Goal: Task Accomplishment & Management: Use online tool/utility

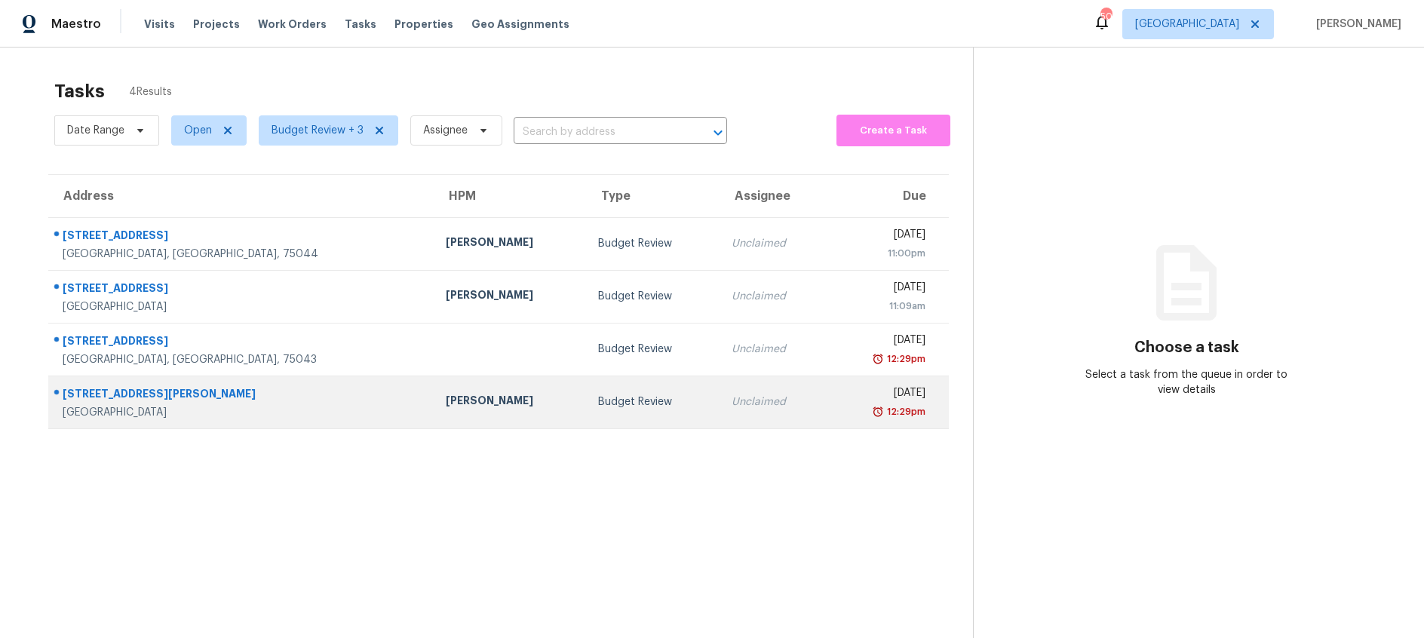
click at [598, 404] on div "Budget Review" at bounding box center [653, 401] width 110 height 15
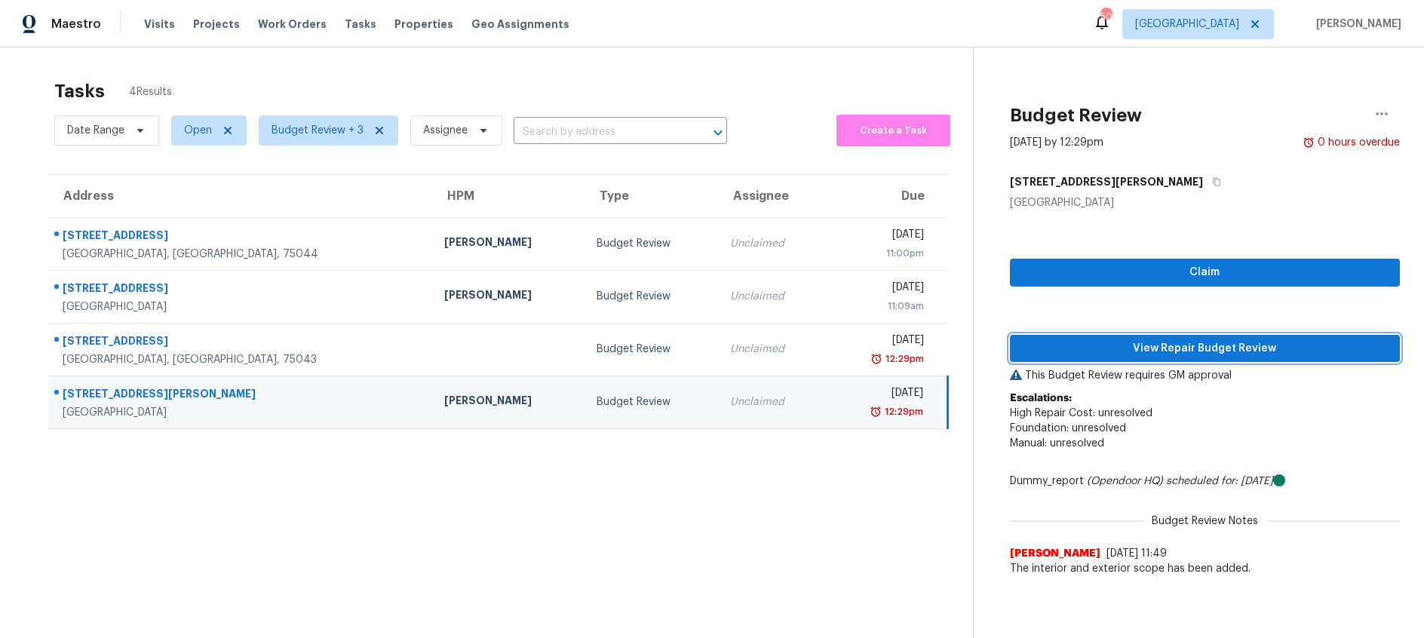
click at [1152, 351] on span "View Repair Budget Review" at bounding box center [1205, 348] width 366 height 19
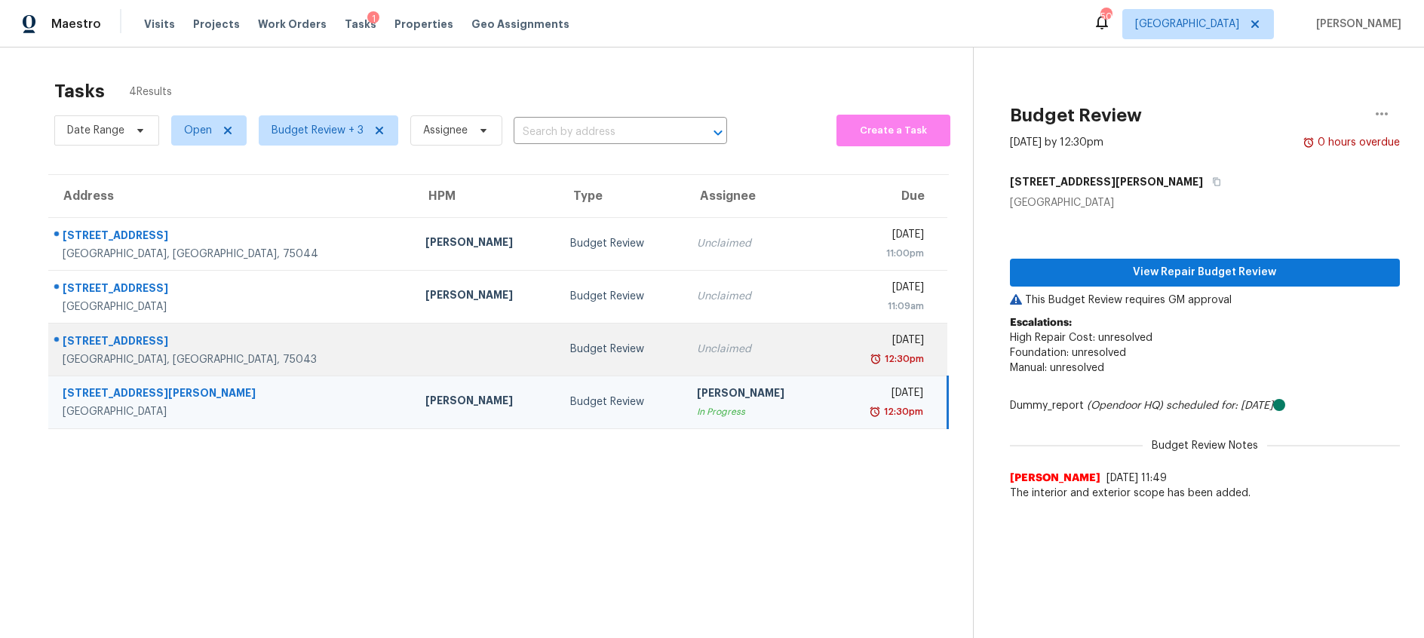
click at [452, 344] on td at bounding box center [485, 349] width 145 height 53
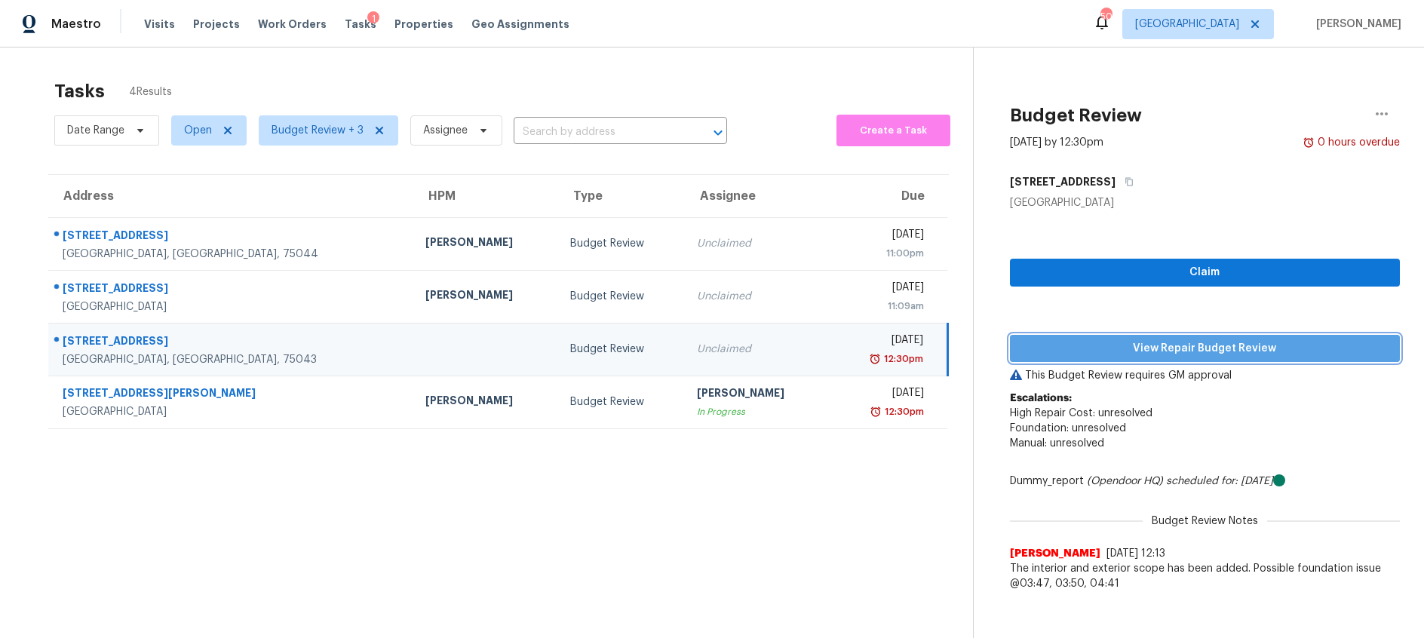
click at [1086, 345] on span "View Repair Budget Review" at bounding box center [1205, 348] width 366 height 19
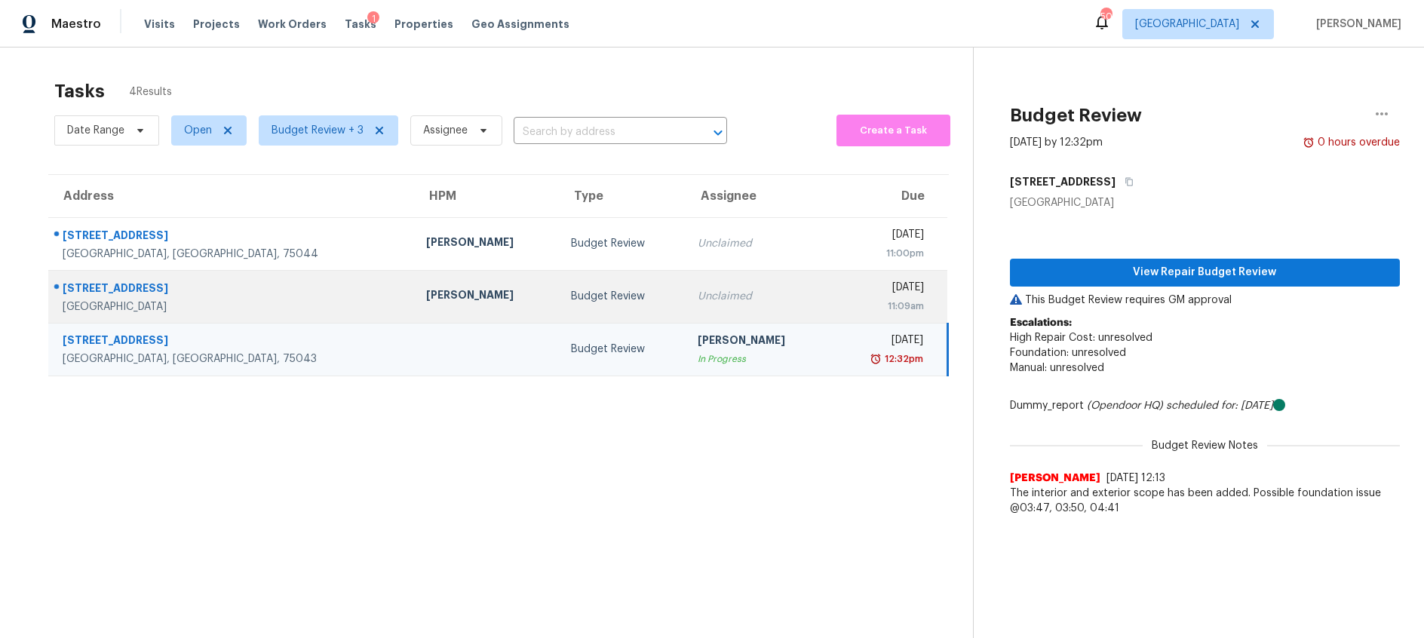
click at [572, 304] on td "Budget Review" at bounding box center [622, 296] width 127 height 53
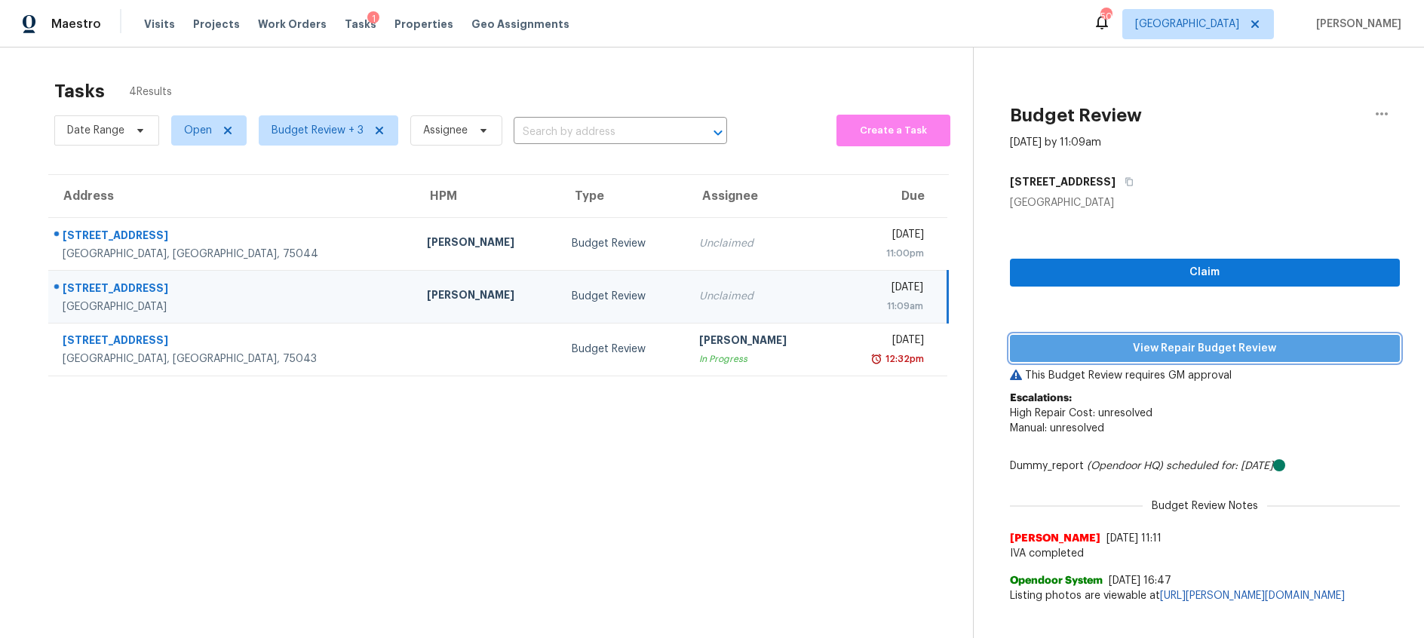
click at [1098, 350] on span "View Repair Budget Review" at bounding box center [1205, 348] width 366 height 19
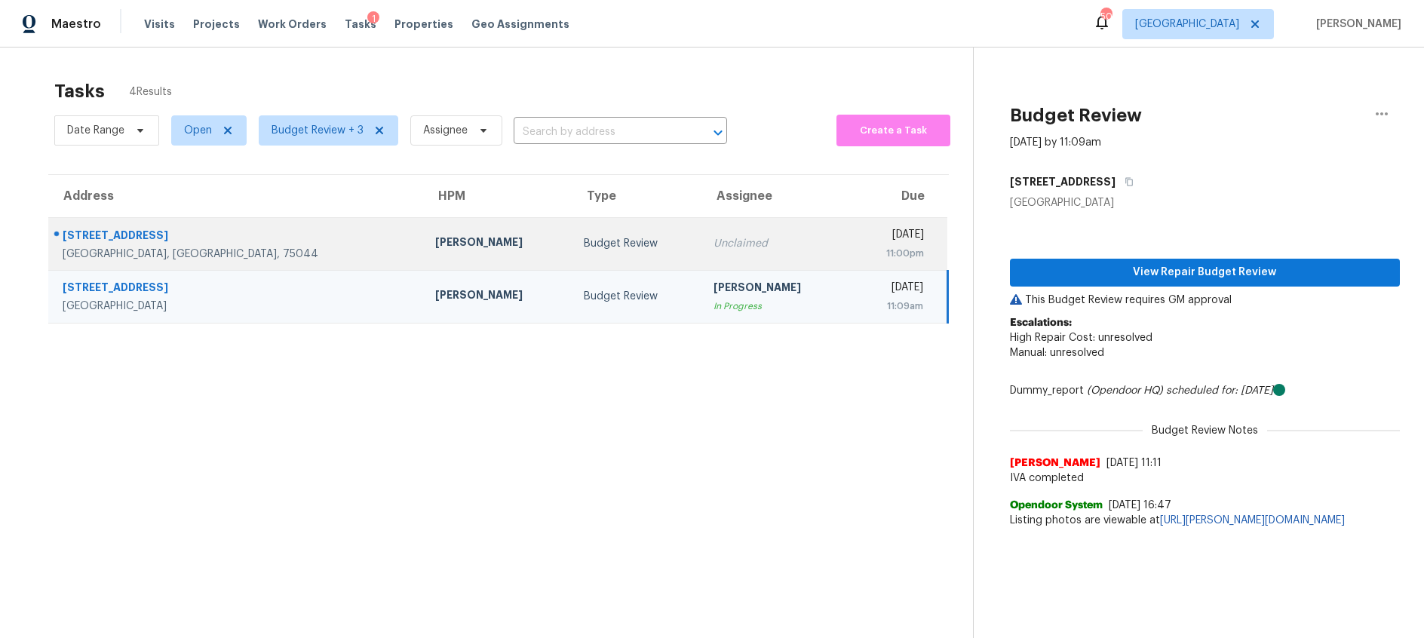
click at [713, 249] on div "Unclaimed" at bounding box center [775, 243] width 124 height 15
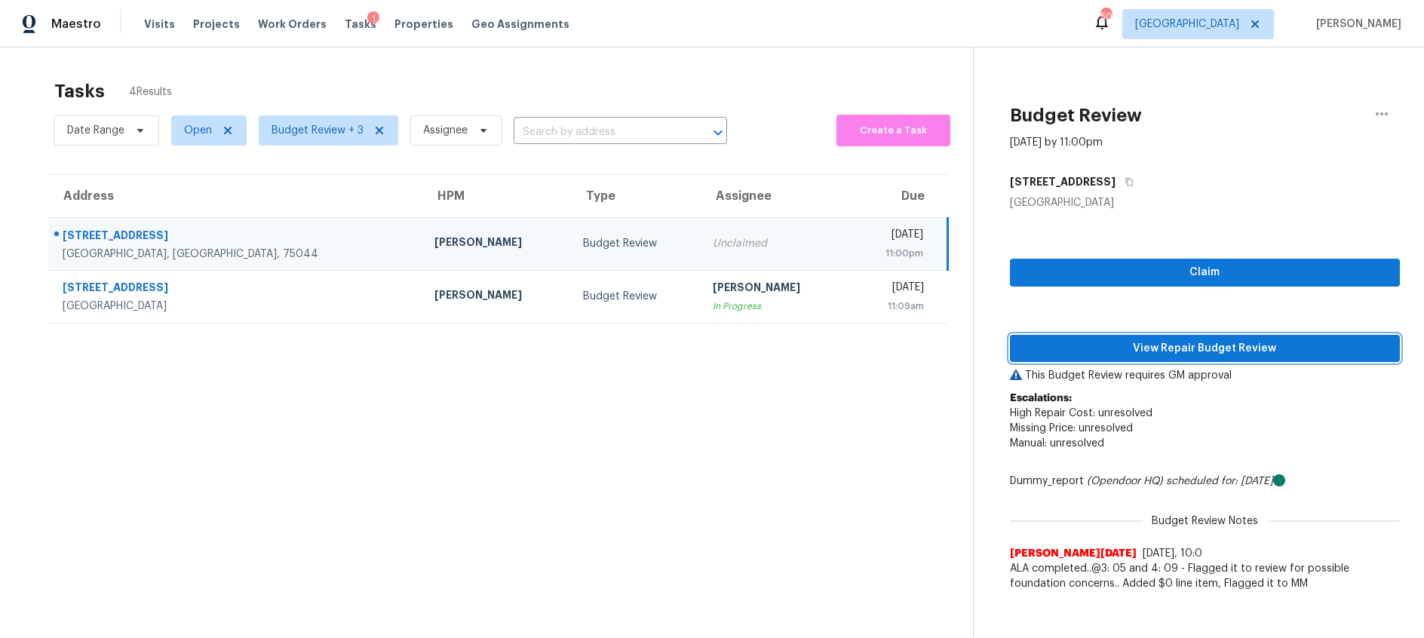
click at [1143, 351] on span "View Repair Budget Review" at bounding box center [1205, 348] width 366 height 19
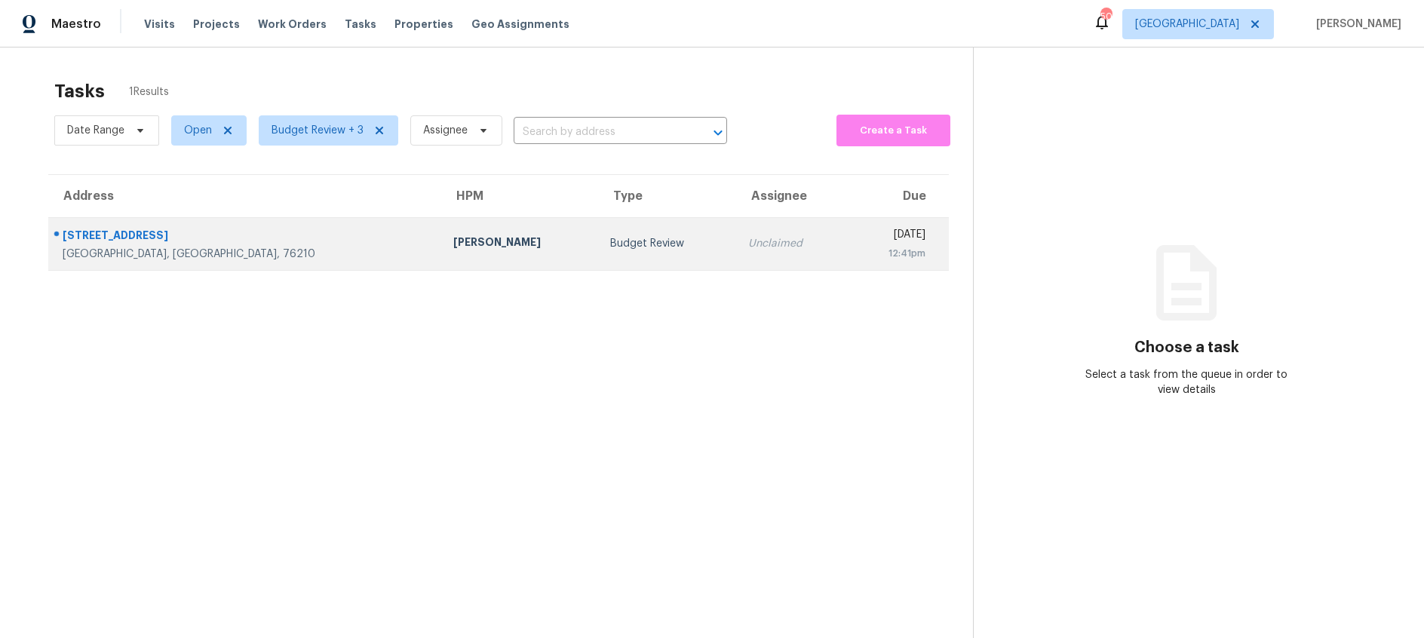
click at [453, 248] on div "[PERSON_NAME]" at bounding box center [519, 244] width 133 height 19
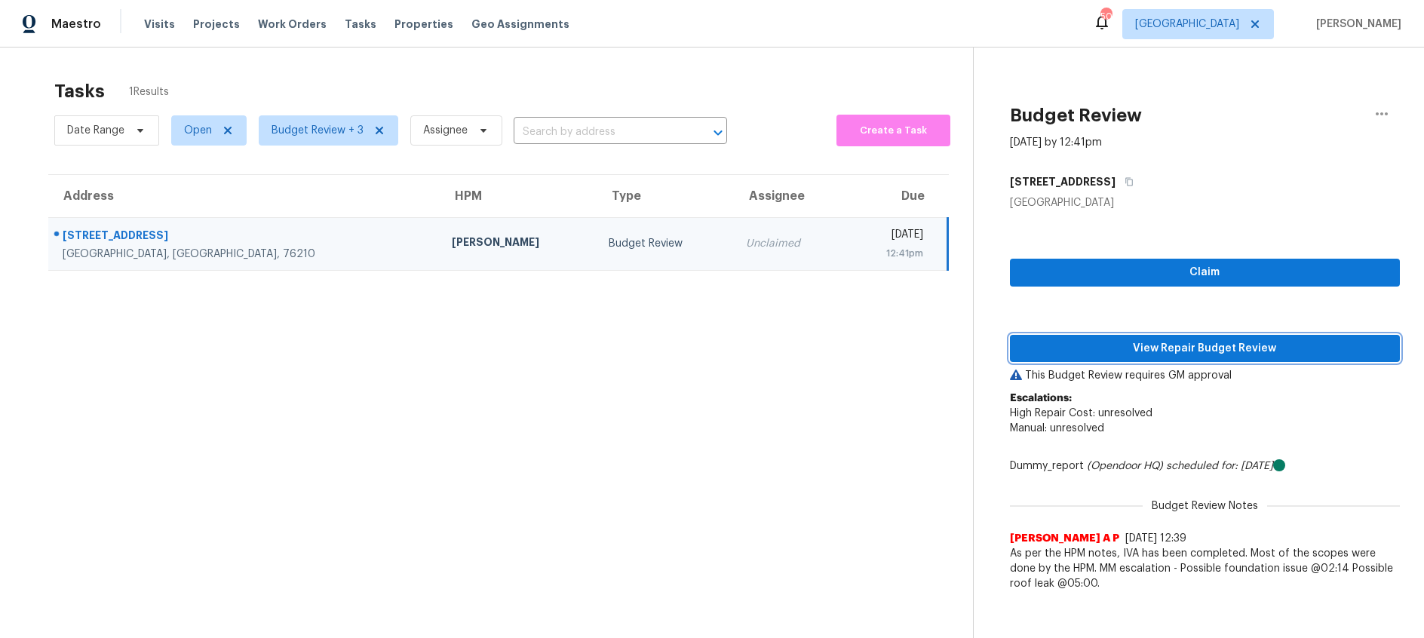
click at [1140, 351] on span "View Repair Budget Review" at bounding box center [1205, 348] width 366 height 19
